Goal: Task Accomplishment & Management: Use online tool/utility

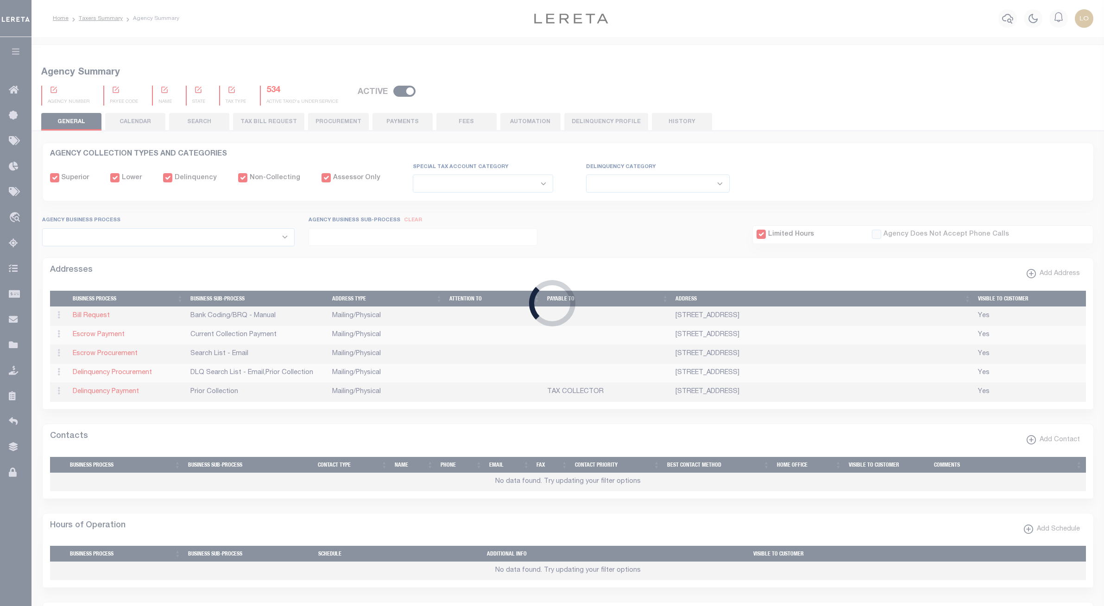
select select
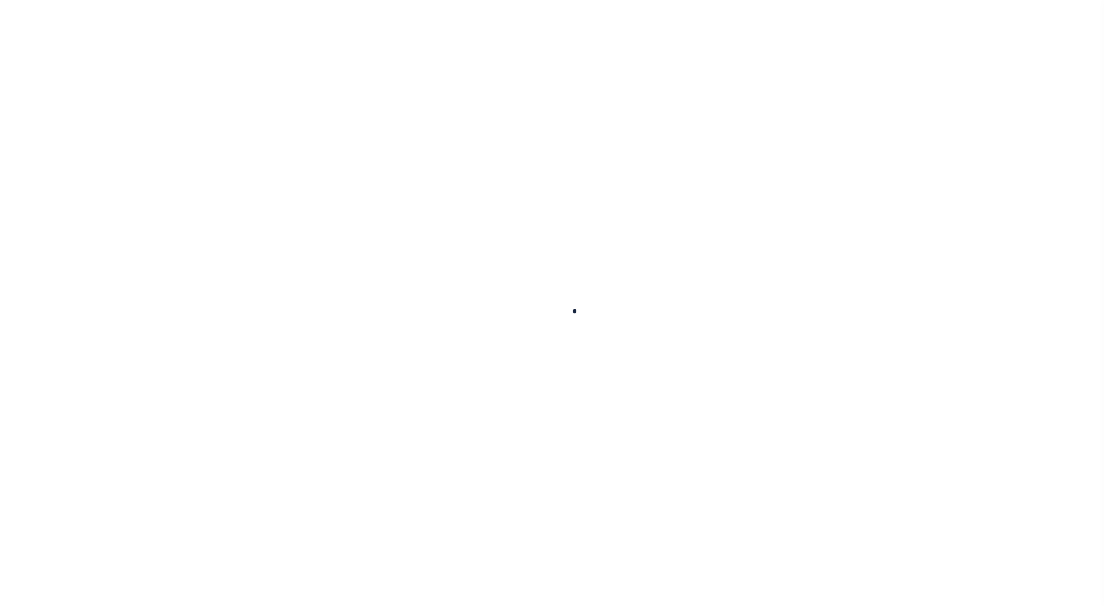
select select
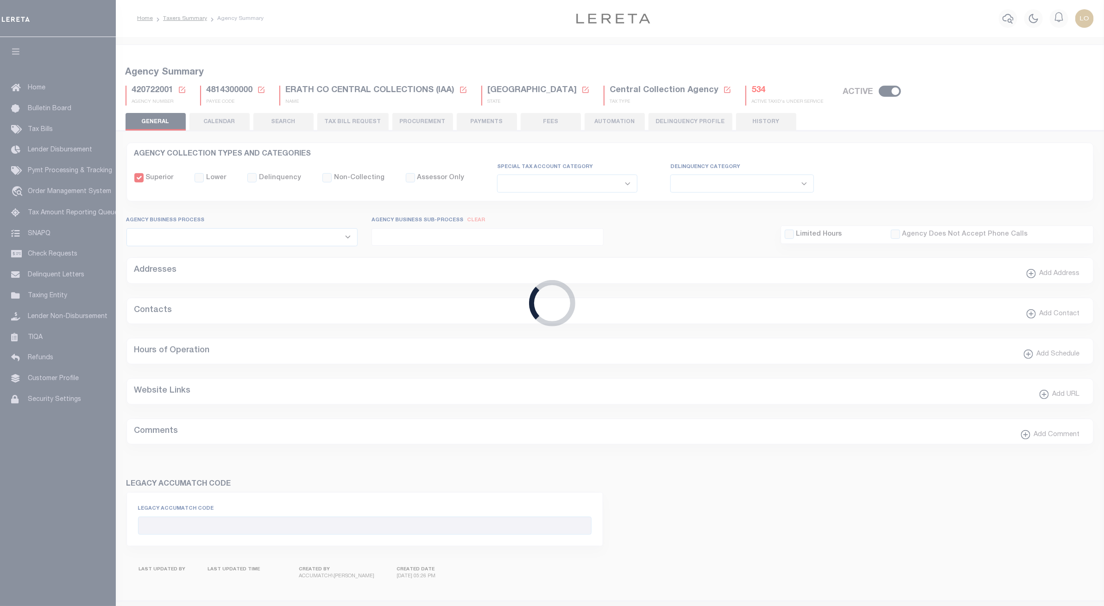
checkbox input "false"
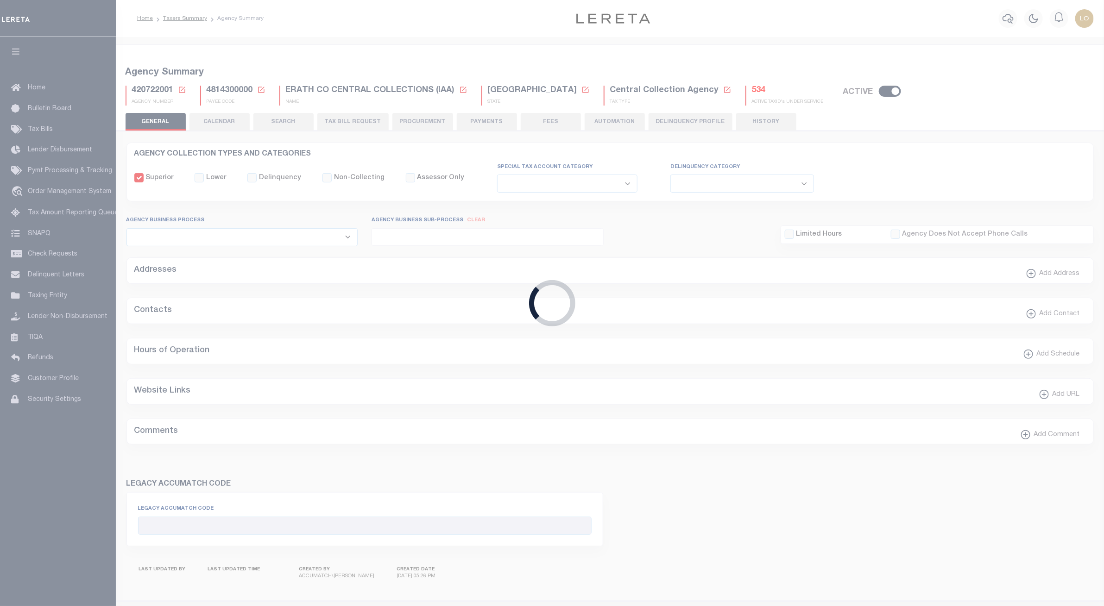
type input "4814300000"
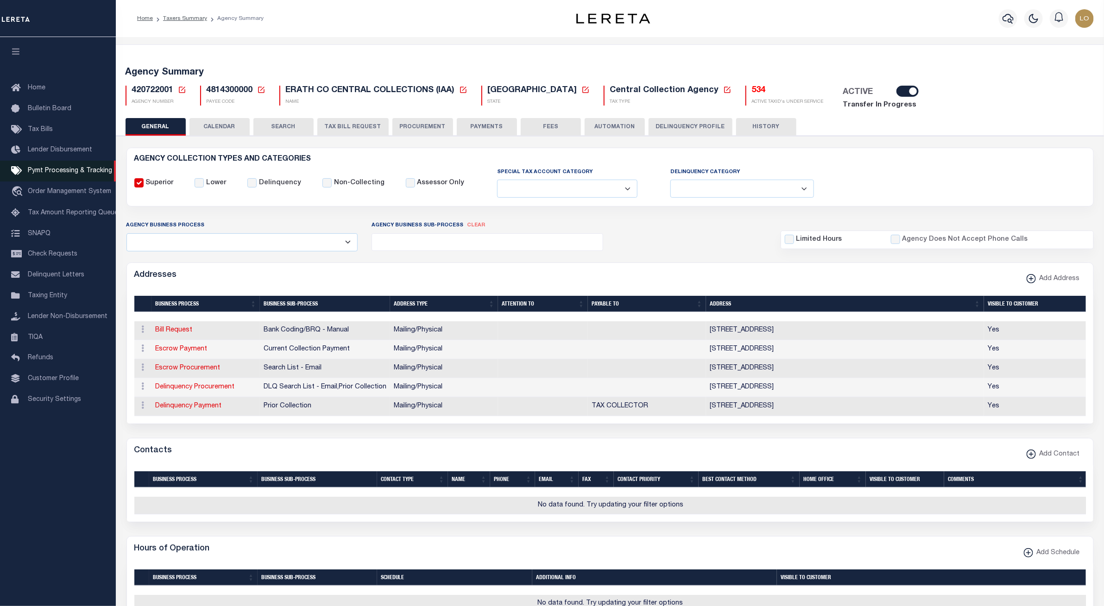
click at [66, 174] on span "Pymt Processing & Tracking" at bounding box center [70, 171] width 84 height 6
